Goal: Navigation & Orientation: Find specific page/section

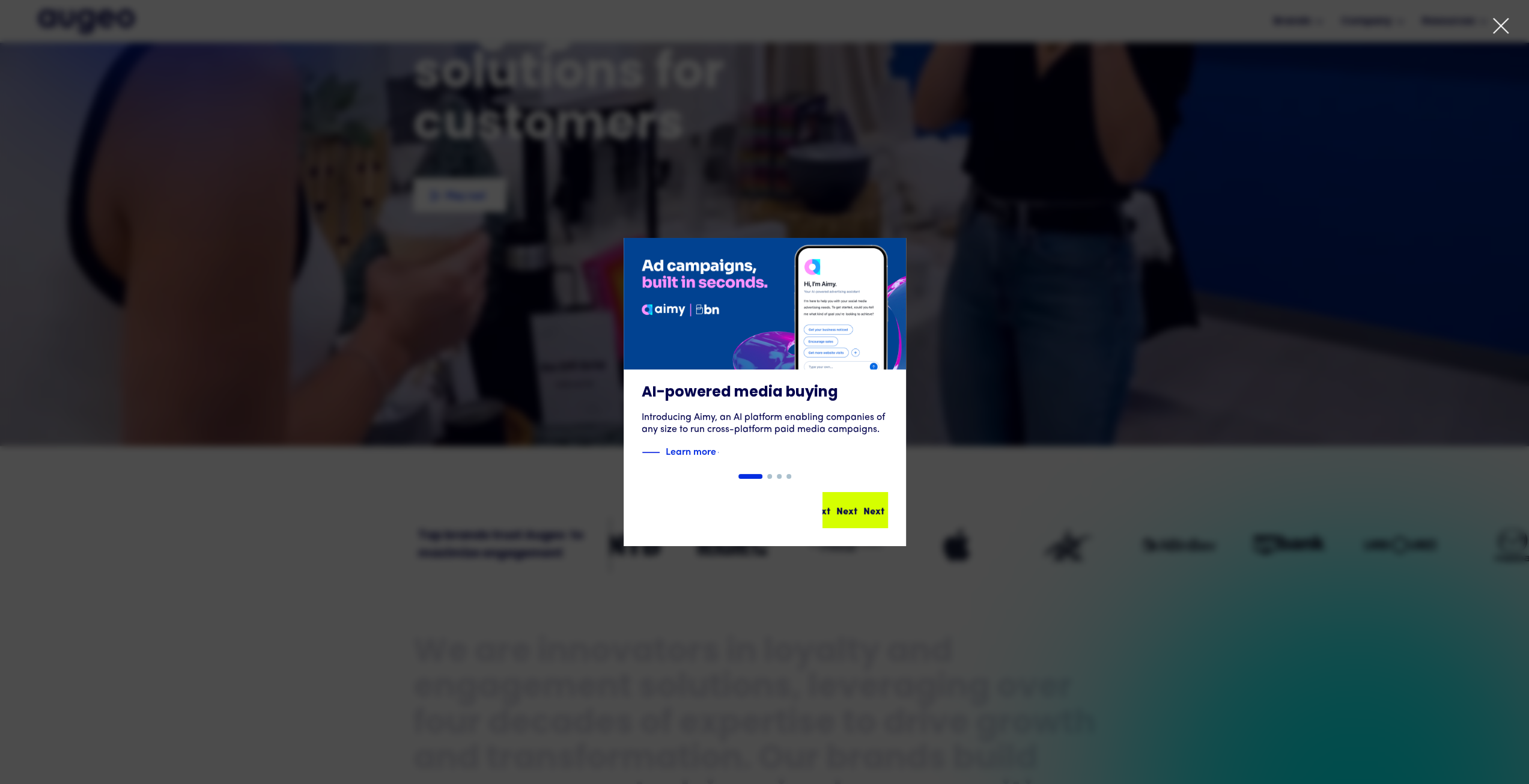
scroll to position [303, 0]
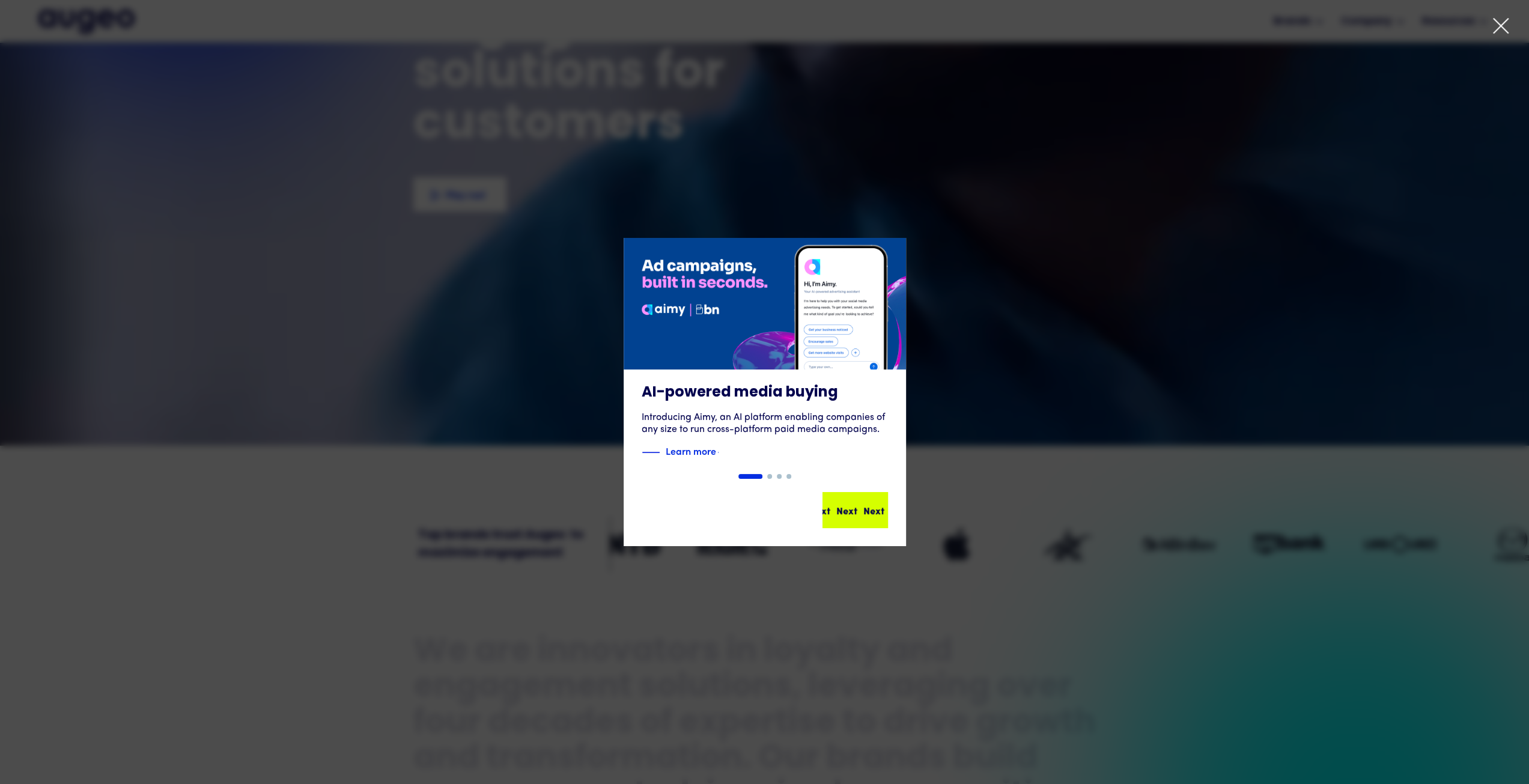
click at [865, 515] on div "Next" at bounding box center [873, 510] width 21 height 14
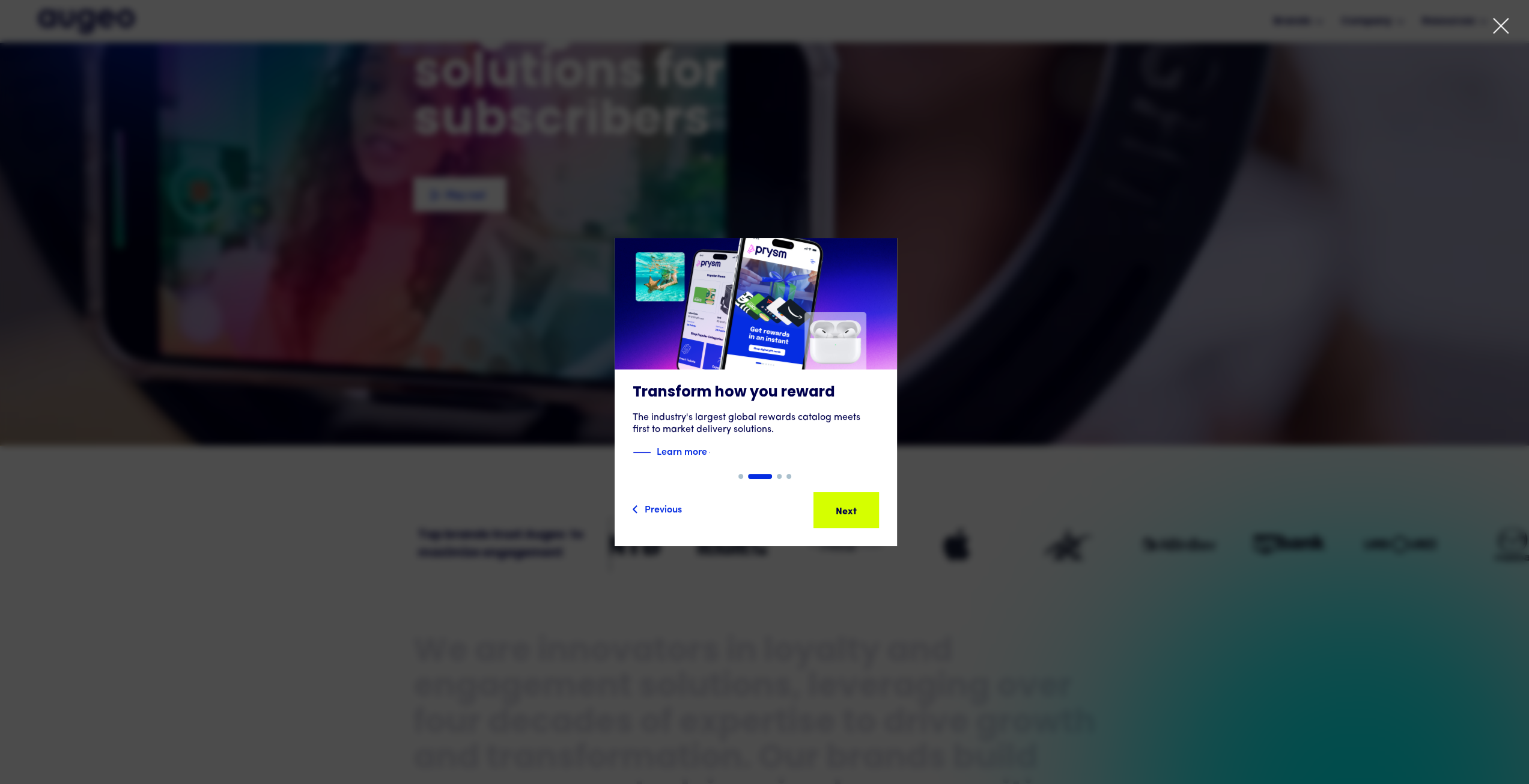
click at [865, 515] on div "Next" at bounding box center [865, 510] width 21 height 14
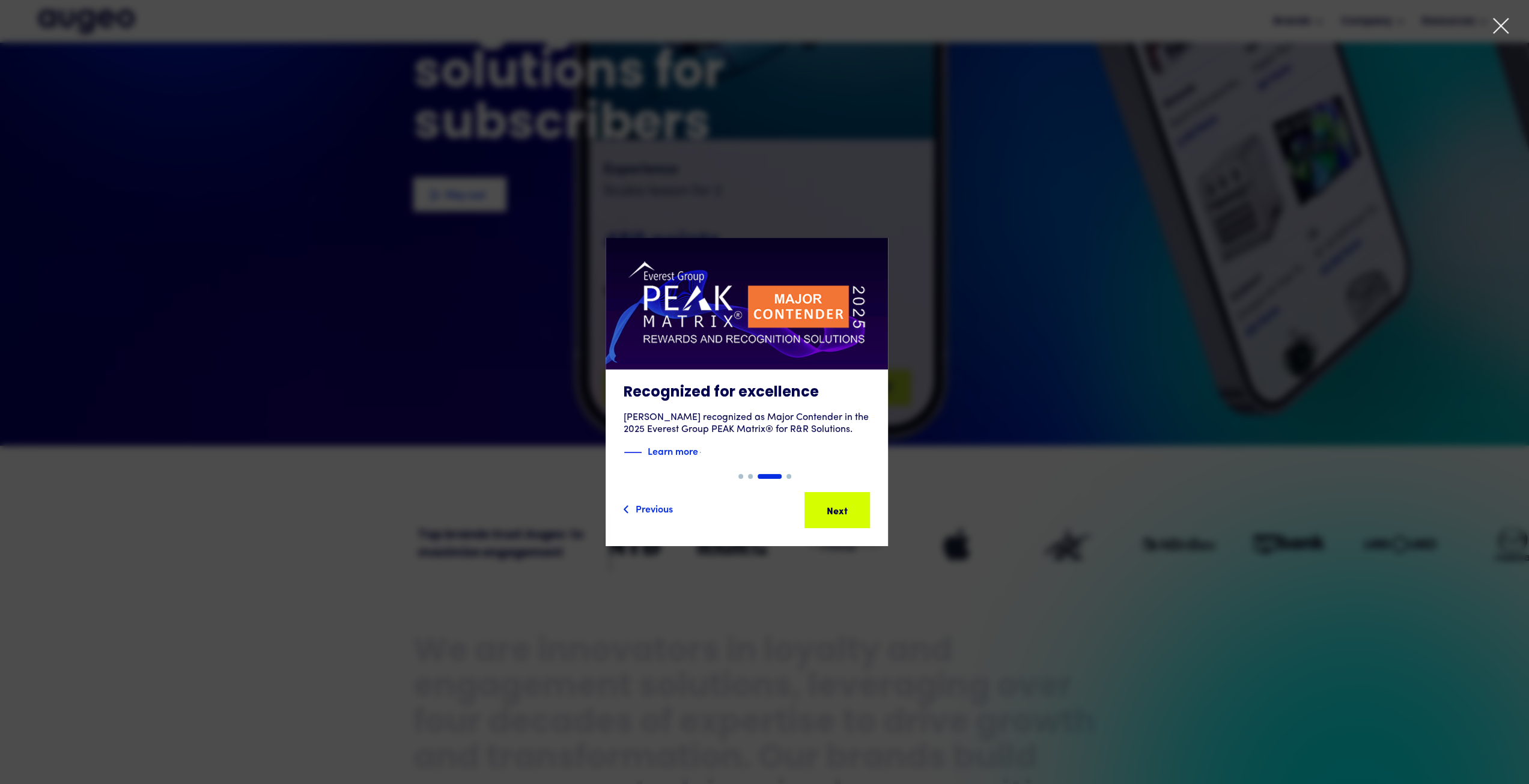
click at [865, 515] on div "Next" at bounding box center [855, 510] width 21 height 14
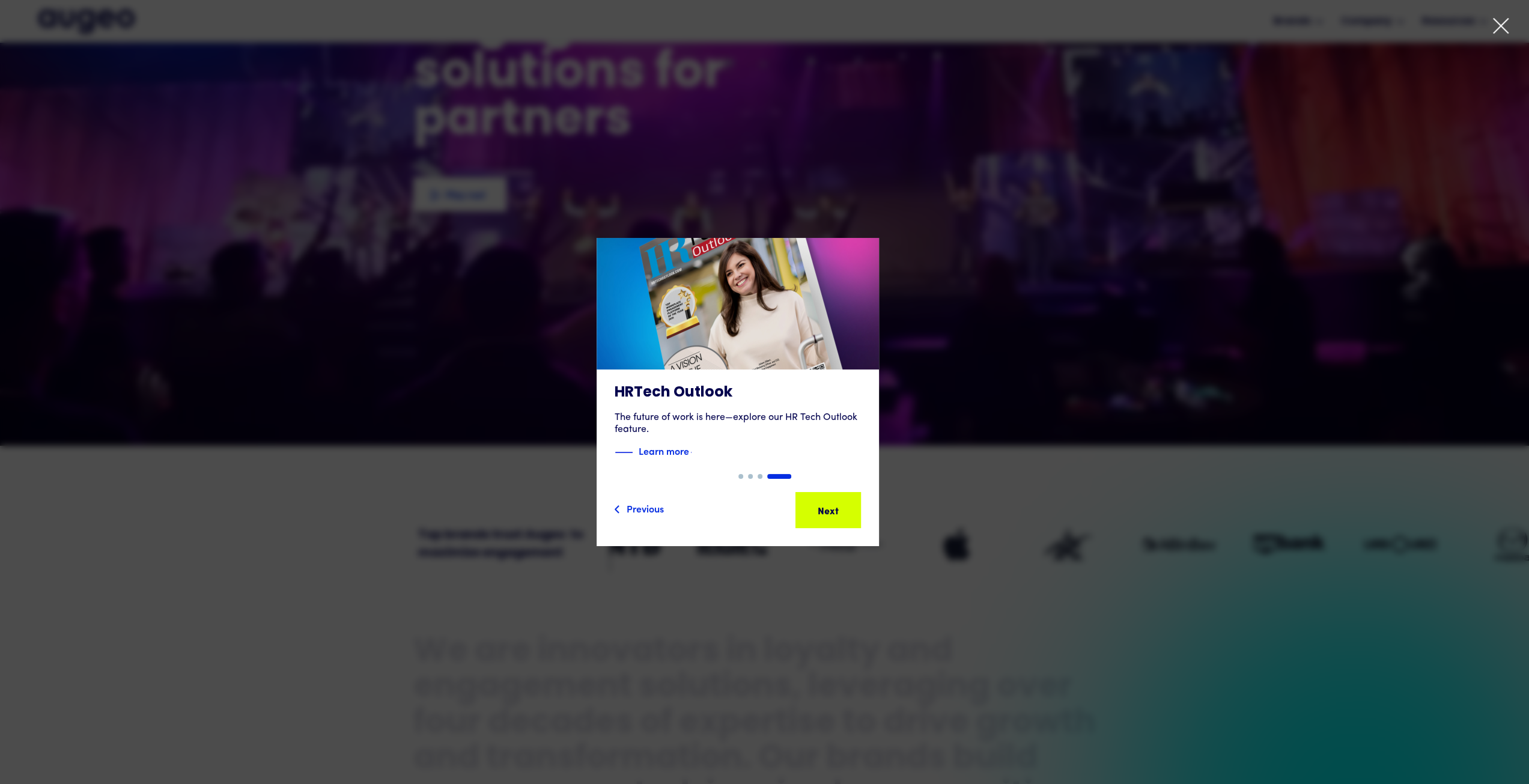
click at [857, 515] on div "Next" at bounding box center [846, 510] width 21 height 14
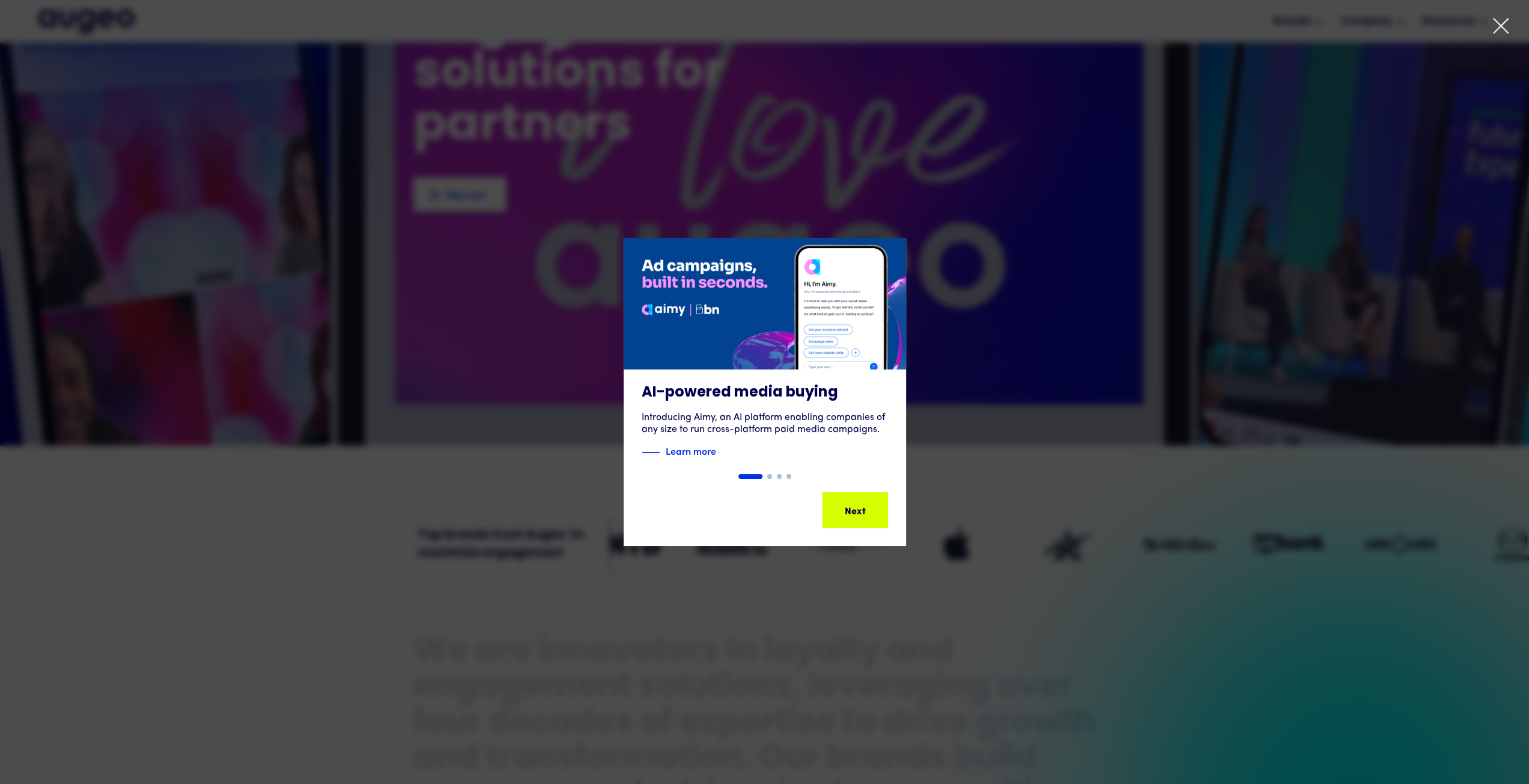
click at [1154, 596] on div "Slide 1 of 4. AI-powered media buying Introducing Aimy, an AI platform enabling…" at bounding box center [764, 392] width 1529 height 588
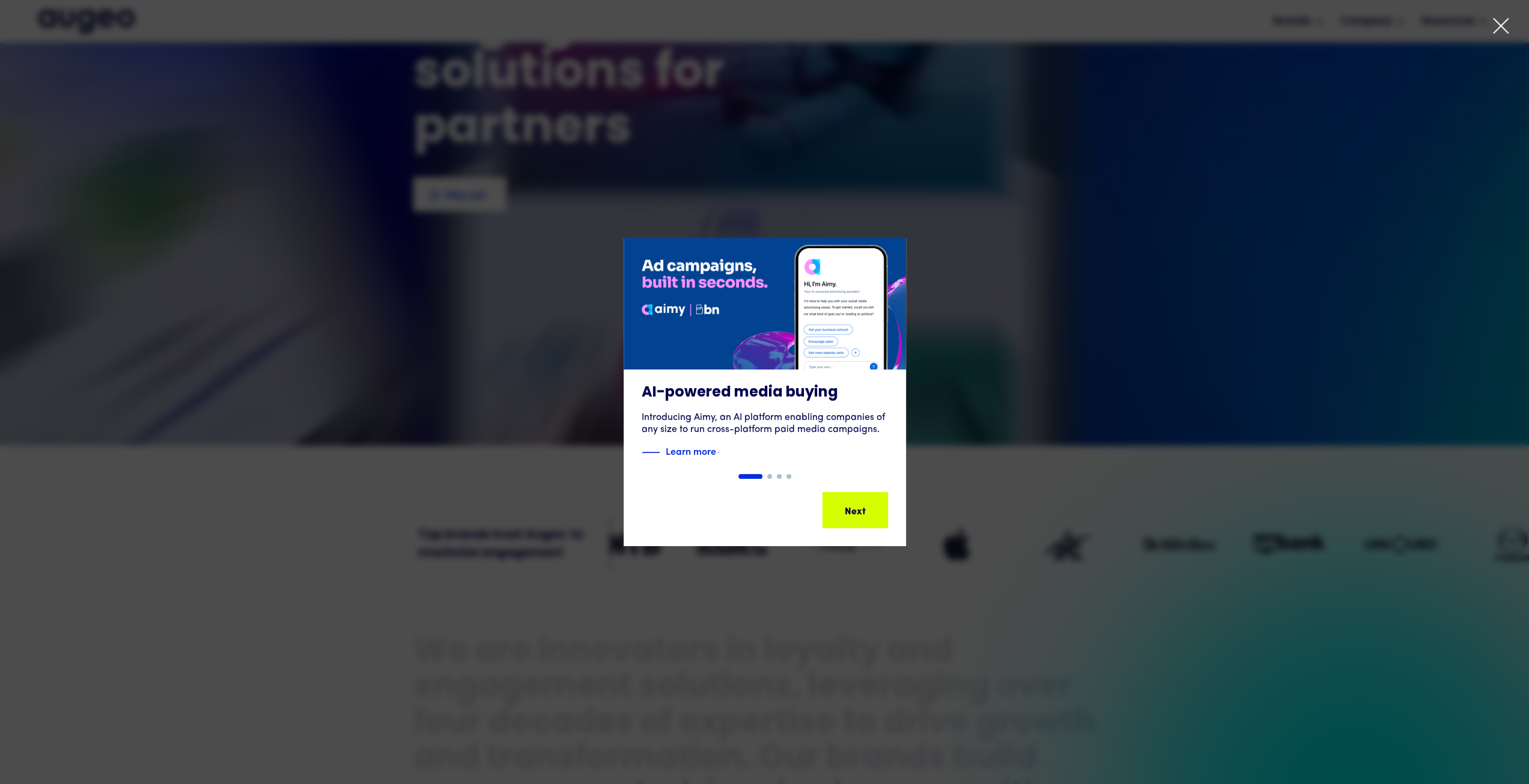
click at [1499, 32] on icon at bounding box center [1501, 26] width 18 height 18
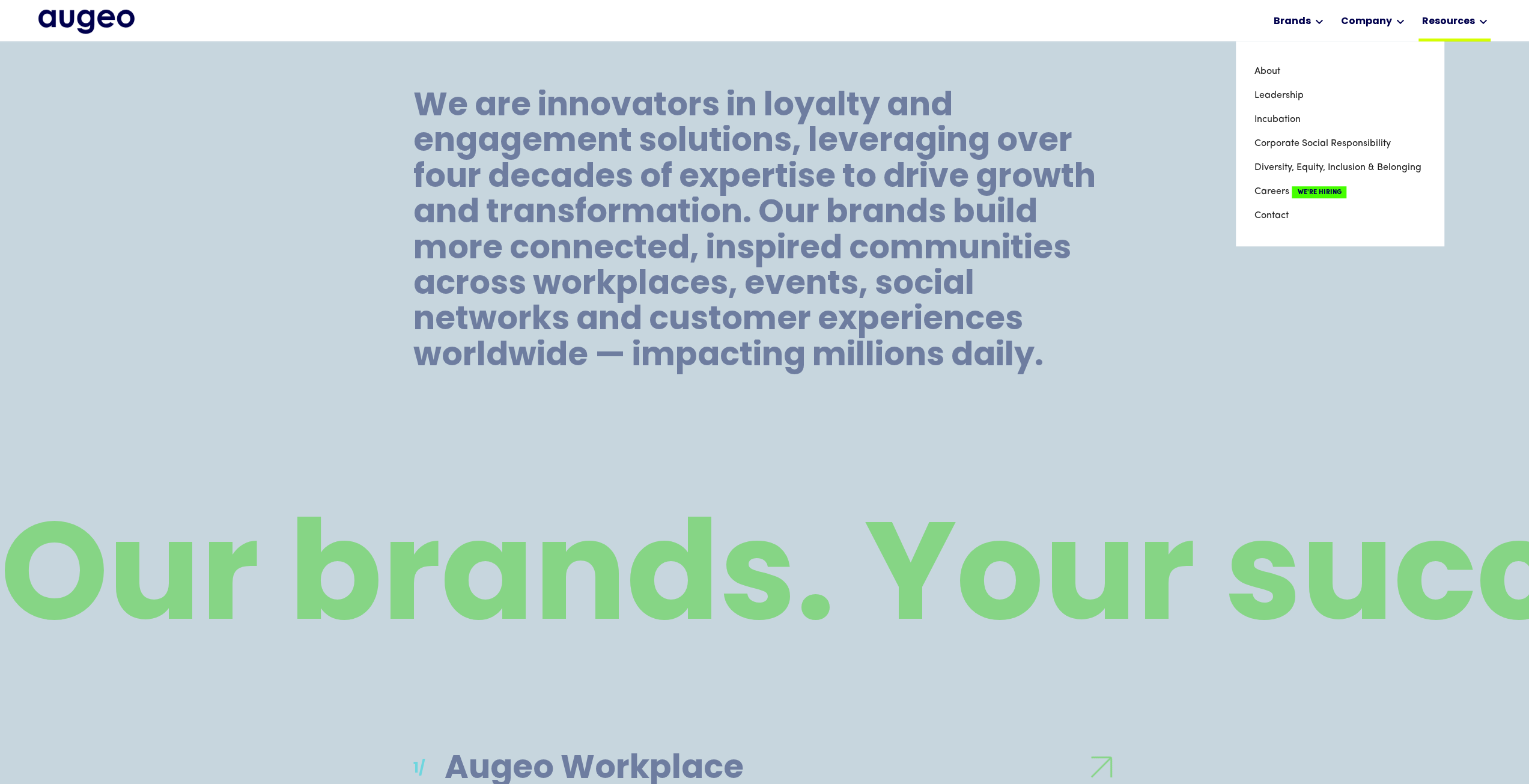
scroll to position [848, 0]
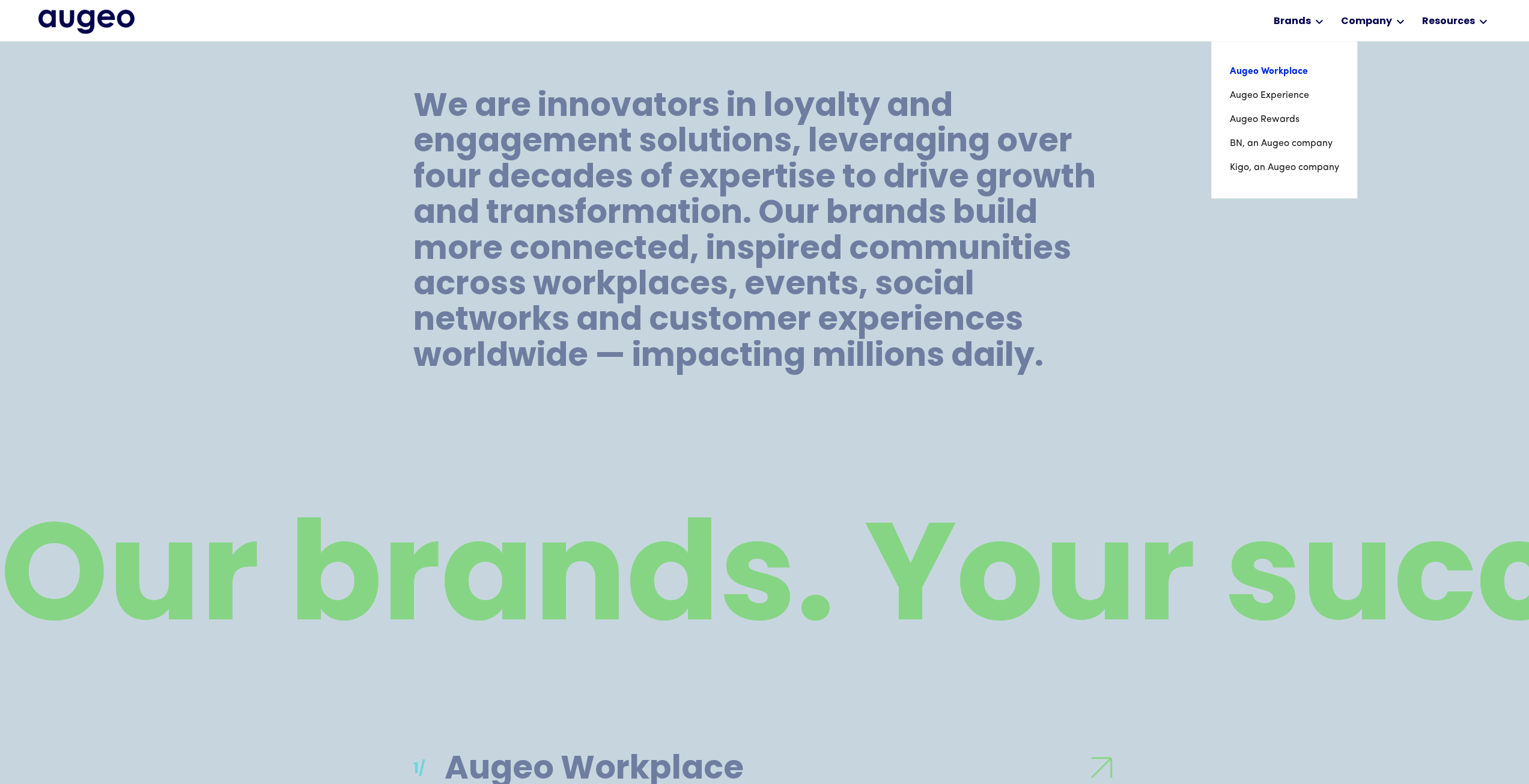
click at [1275, 68] on link "Augeo Workplace" at bounding box center [1283, 71] width 110 height 24
